Goal: Use online tool/utility: Utilize a website feature to perform a specific function

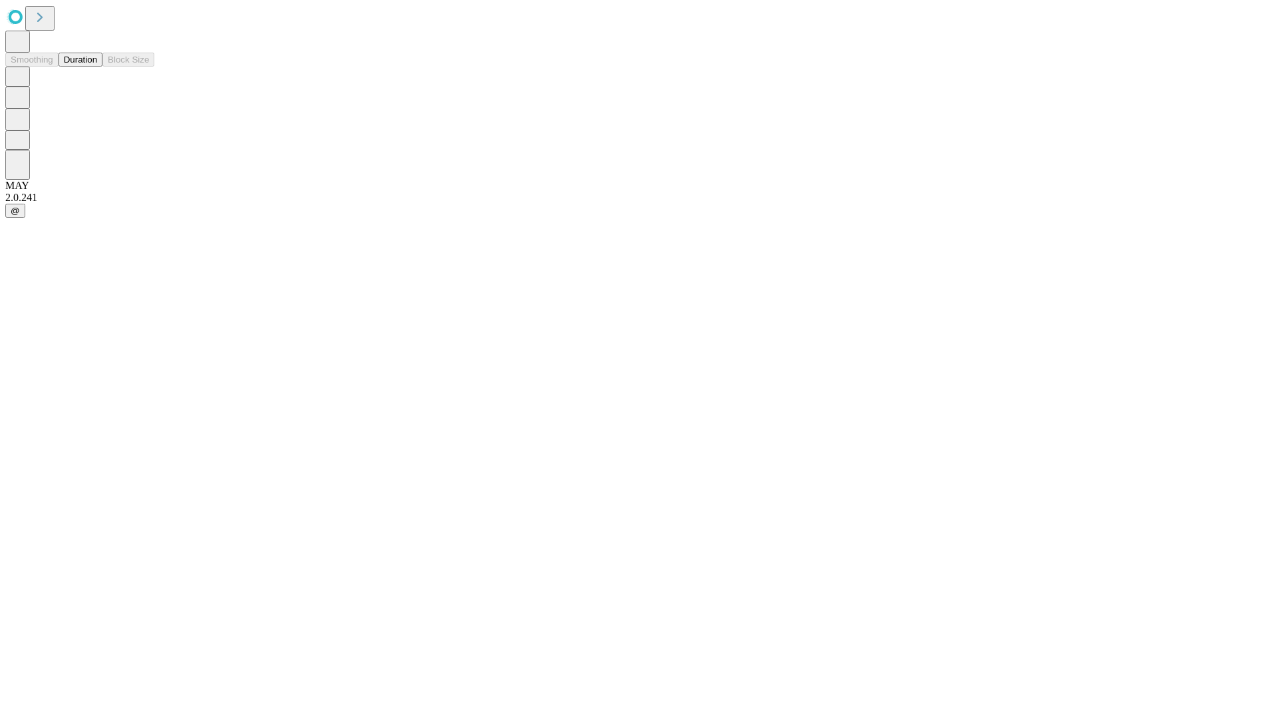
click at [97, 67] on button "Duration" at bounding box center [81, 60] width 44 height 14
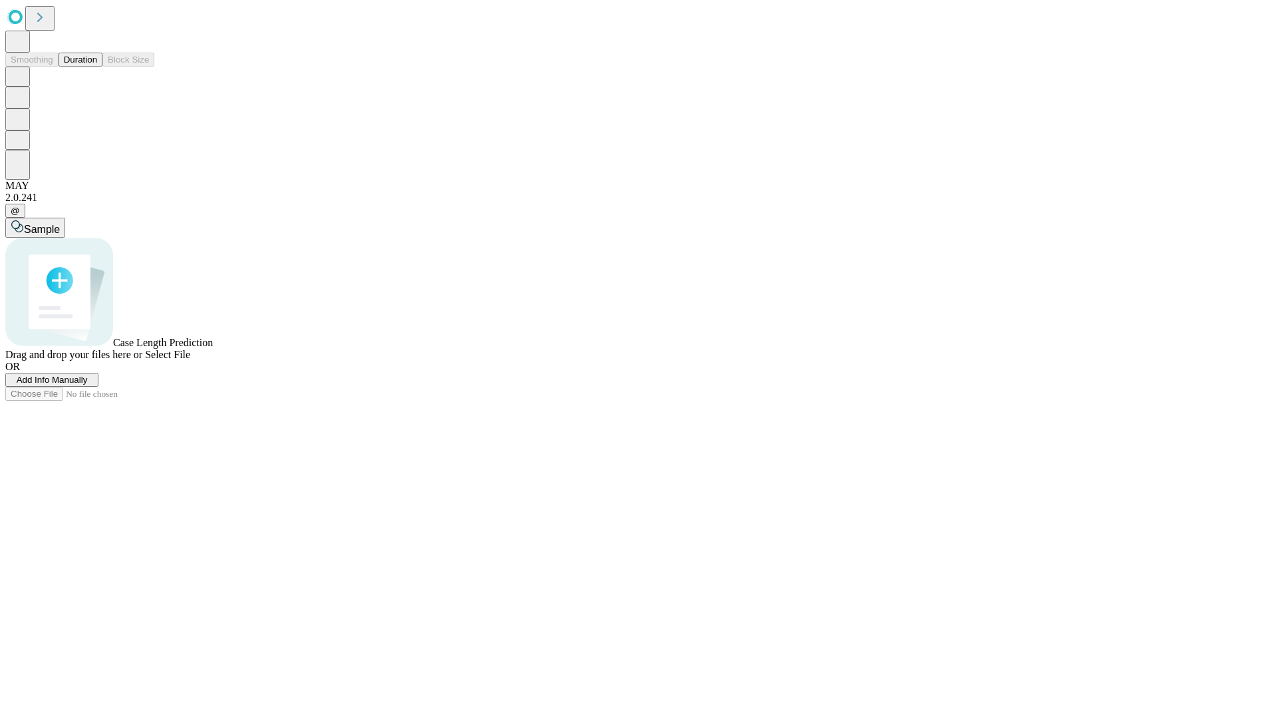
click at [190, 360] on span "Select File" at bounding box center [167, 354] width 45 height 11
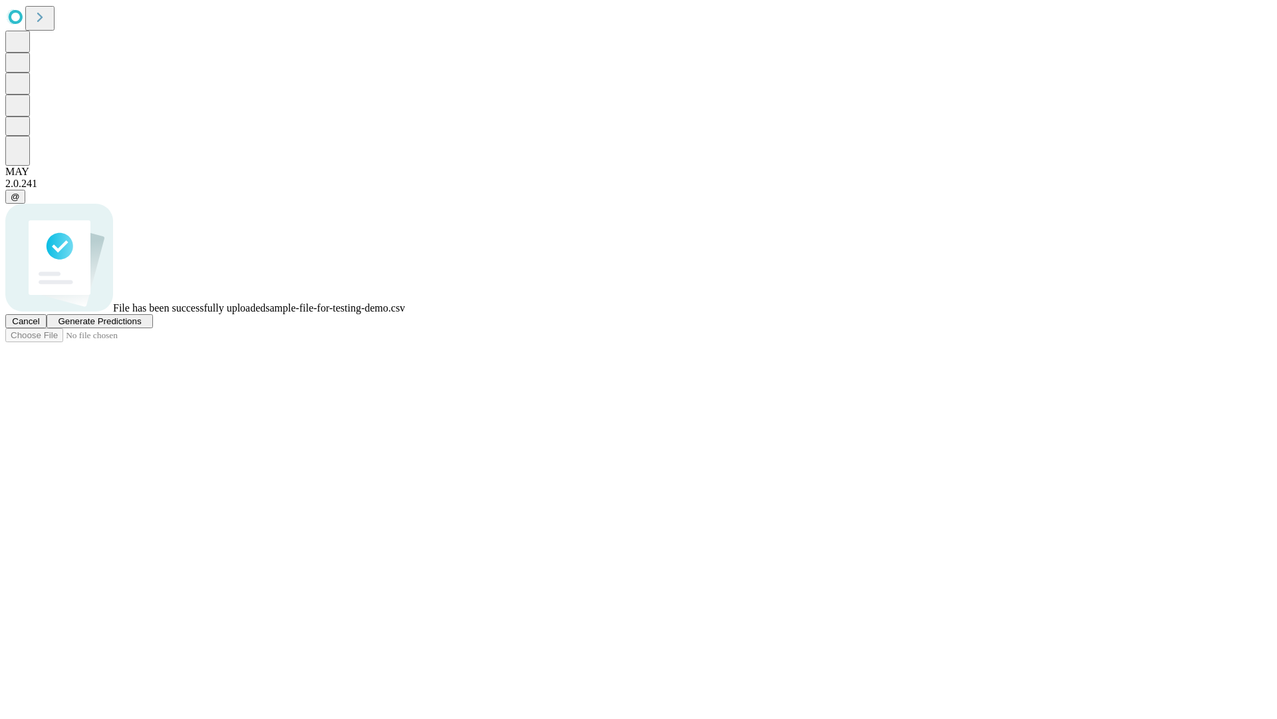
click at [141, 326] on span "Generate Predictions" at bounding box center [99, 321] width 83 height 10
